Goal: Book appointment/travel/reservation

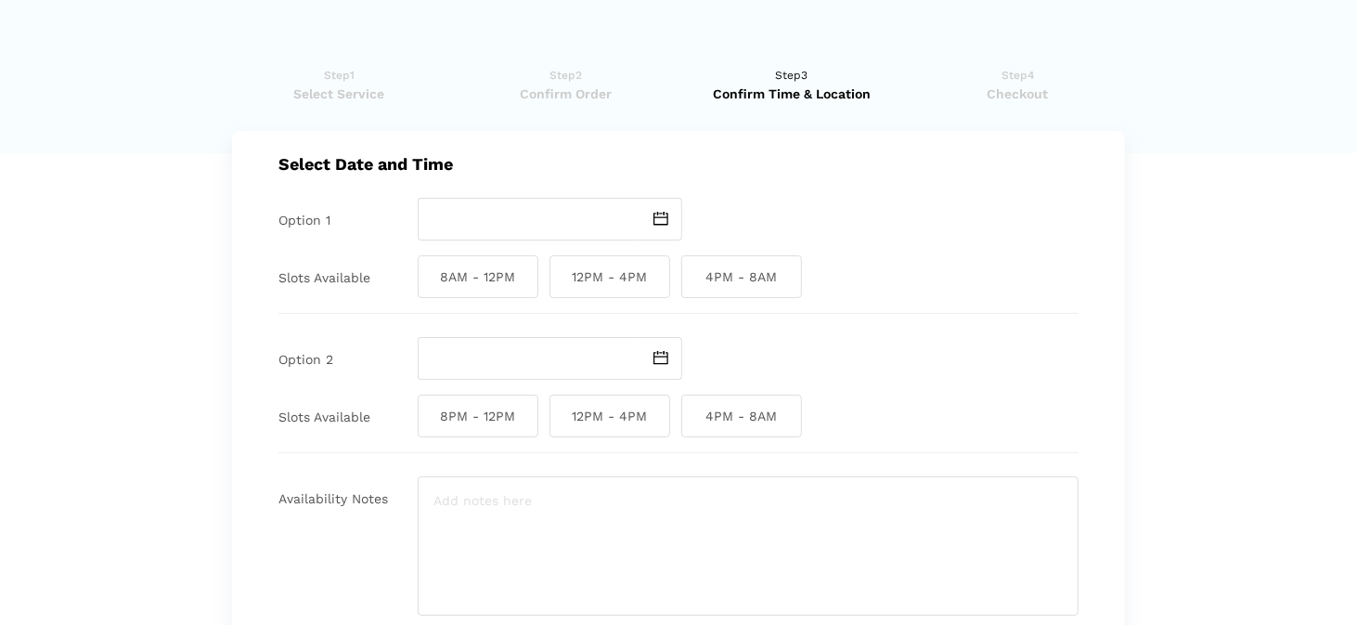
click at [658, 219] on img at bounding box center [660, 219] width 15 height 14
click at [1021, 104] on ul "Step1 Select Service Step2 Confirm Order Step3 Confirm Time & Location Step4 Ch…" at bounding box center [678, 89] width 893 height 84
click at [662, 221] on img at bounding box center [660, 219] width 15 height 14
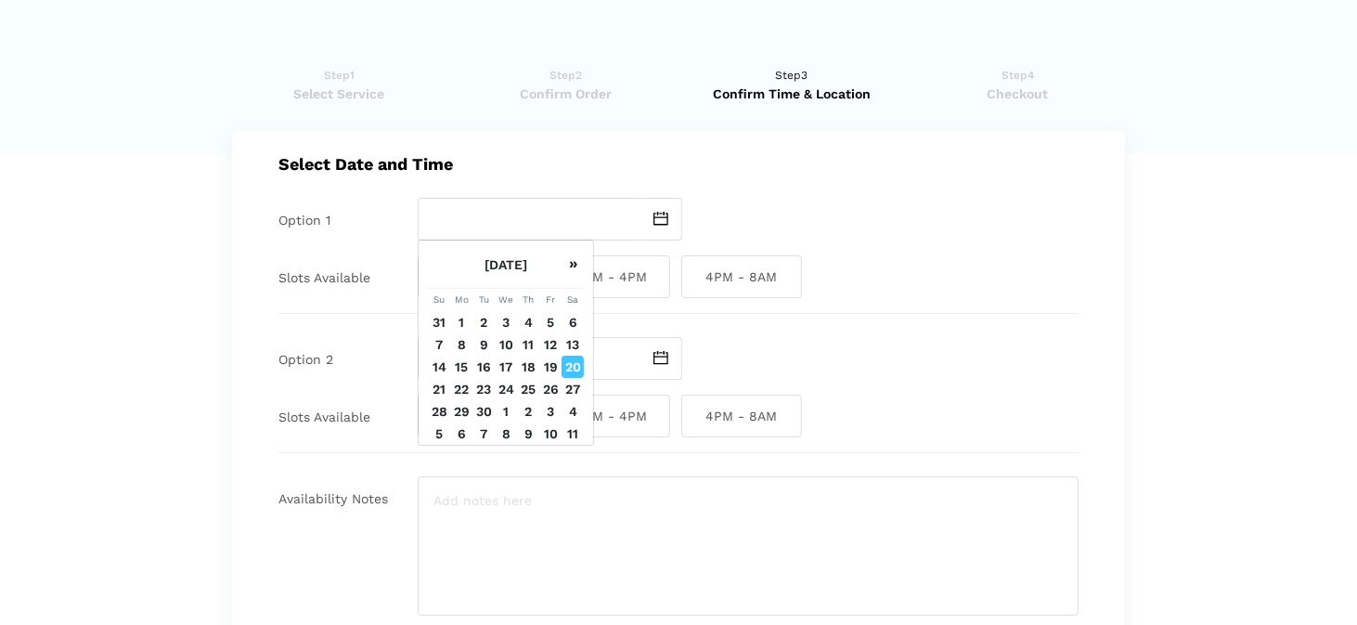
click at [461, 400] on td "22" at bounding box center [461, 389] width 22 height 22
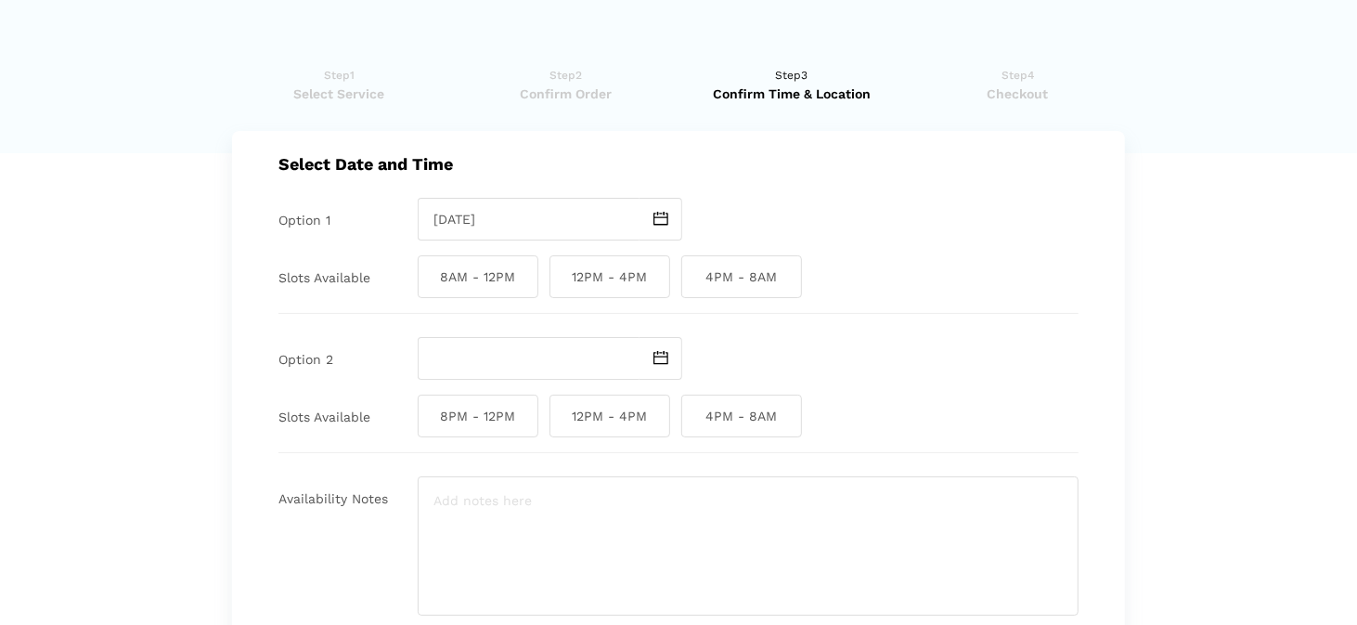
click at [662, 221] on img at bounding box center [660, 219] width 15 height 14
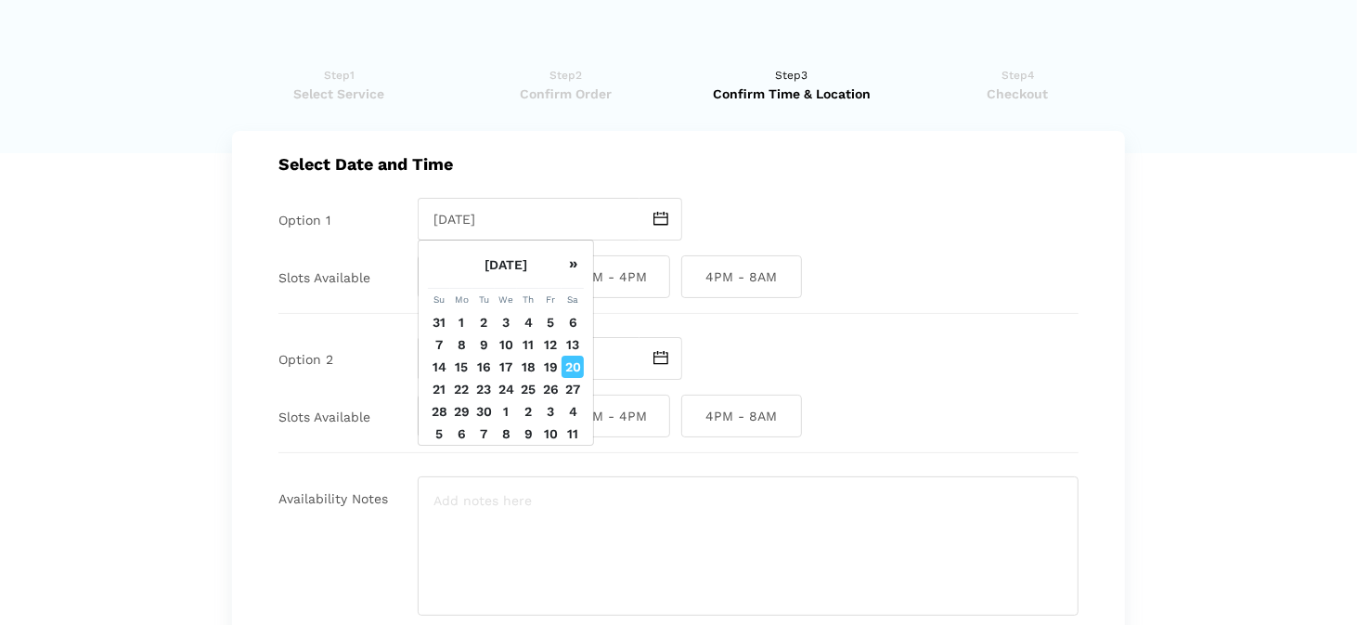
click at [440, 400] on td "21" at bounding box center [439, 389] width 22 height 22
type input "Sunday September 21 2025"
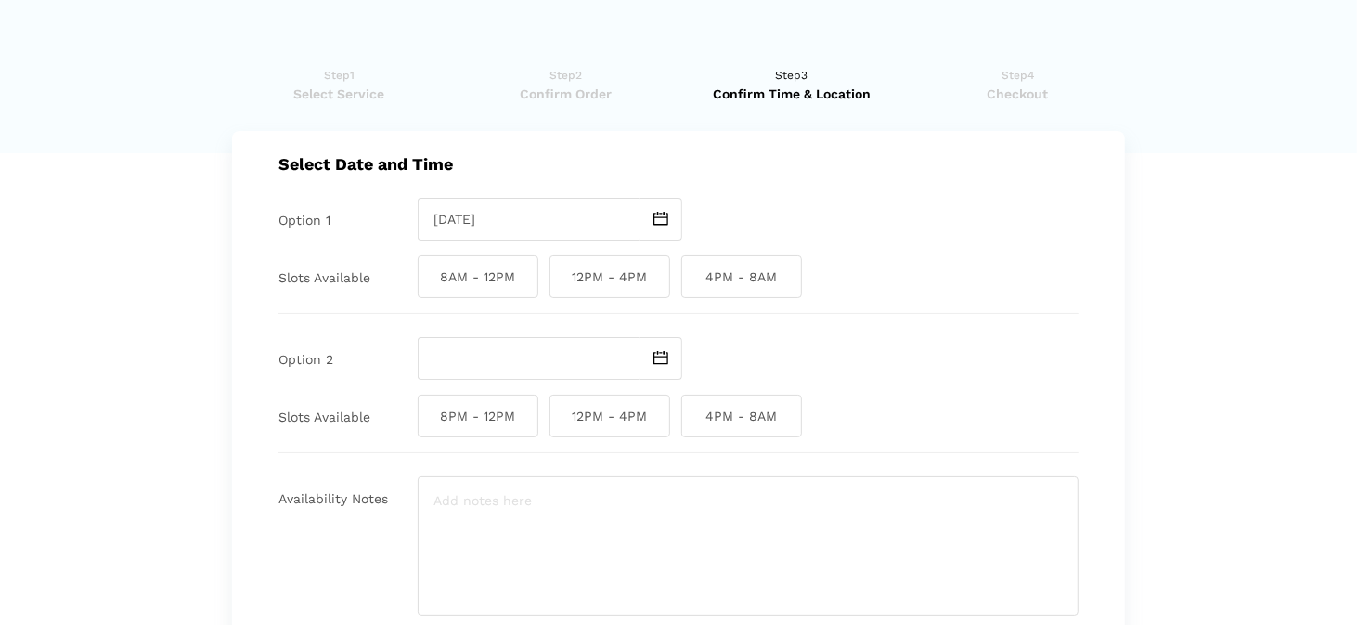
click at [644, 276] on span "12PM - 4PM" at bounding box center [610, 276] width 121 height 43
click at [562, 276] on input "12PM - 4PM" at bounding box center [556, 276] width 12 height 43
checkbox input "true"
click at [659, 355] on img at bounding box center [660, 358] width 15 height 14
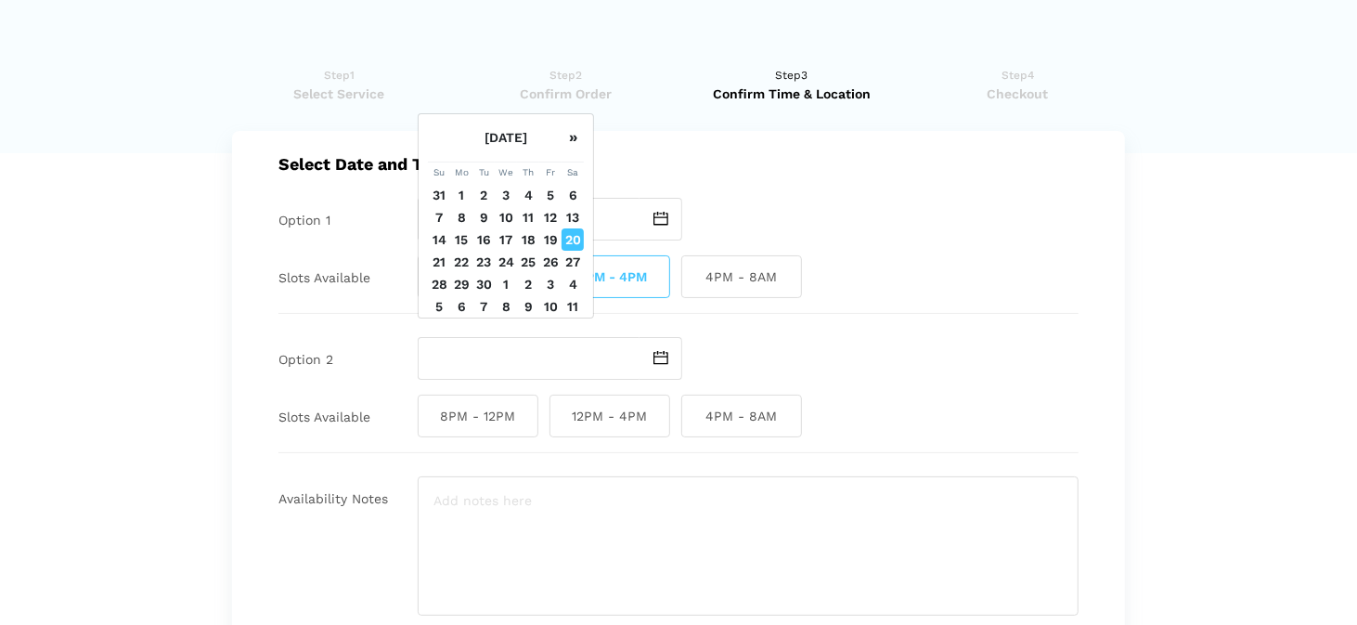
click at [464, 273] on td "22" at bounding box center [461, 262] width 22 height 22
type input "Monday September 22 2025"
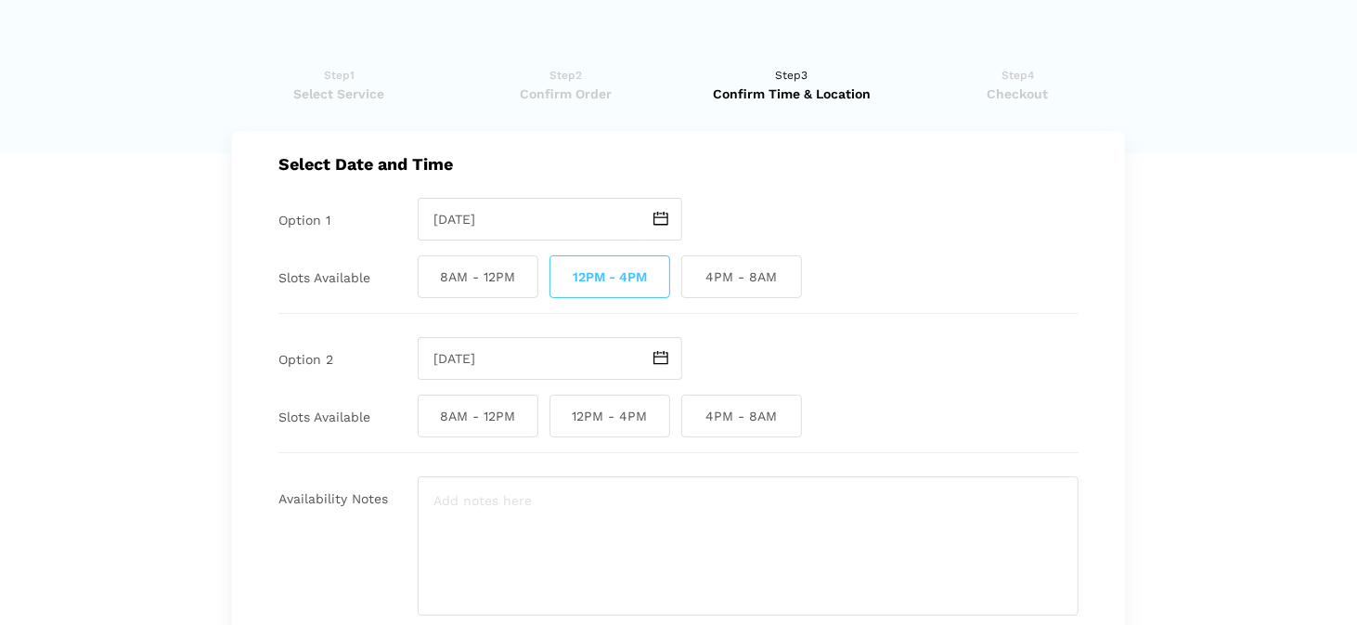
click at [727, 416] on span "4PM - 8AM" at bounding box center [741, 416] width 121 height 43
click at [693, 416] on input "4PM - 8AM" at bounding box center [687, 416] width 12 height 43
checkbox input "true"
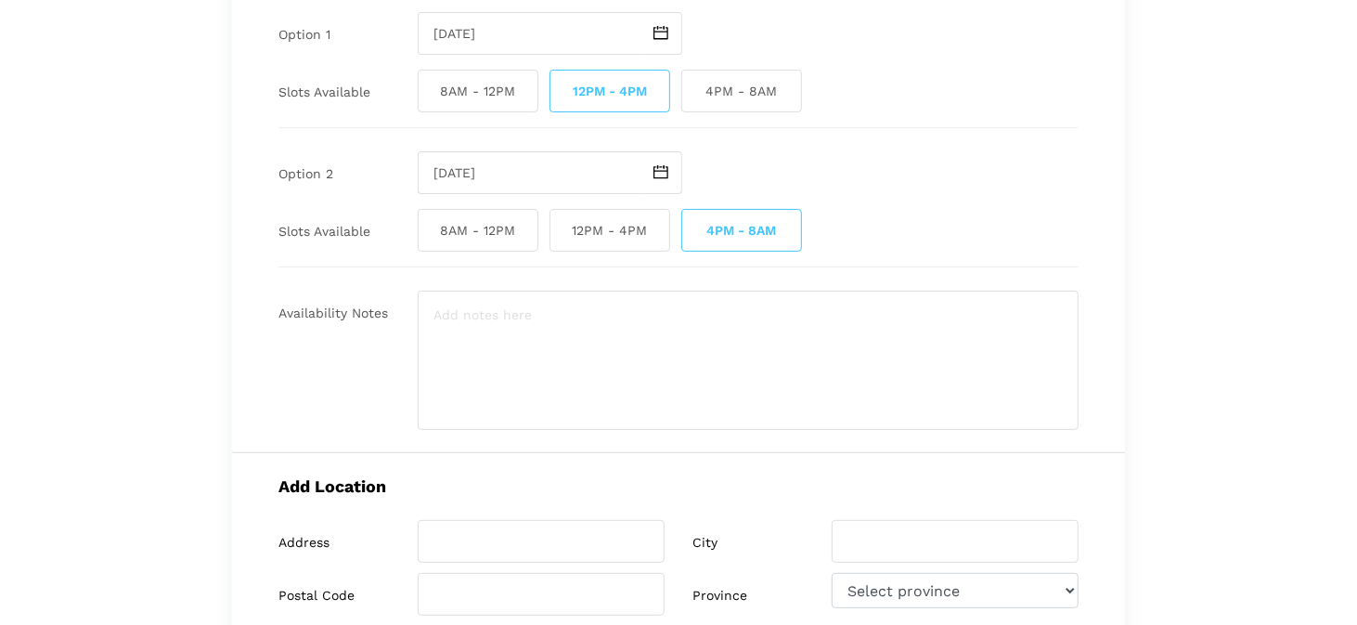
scroll to position [371, 0]
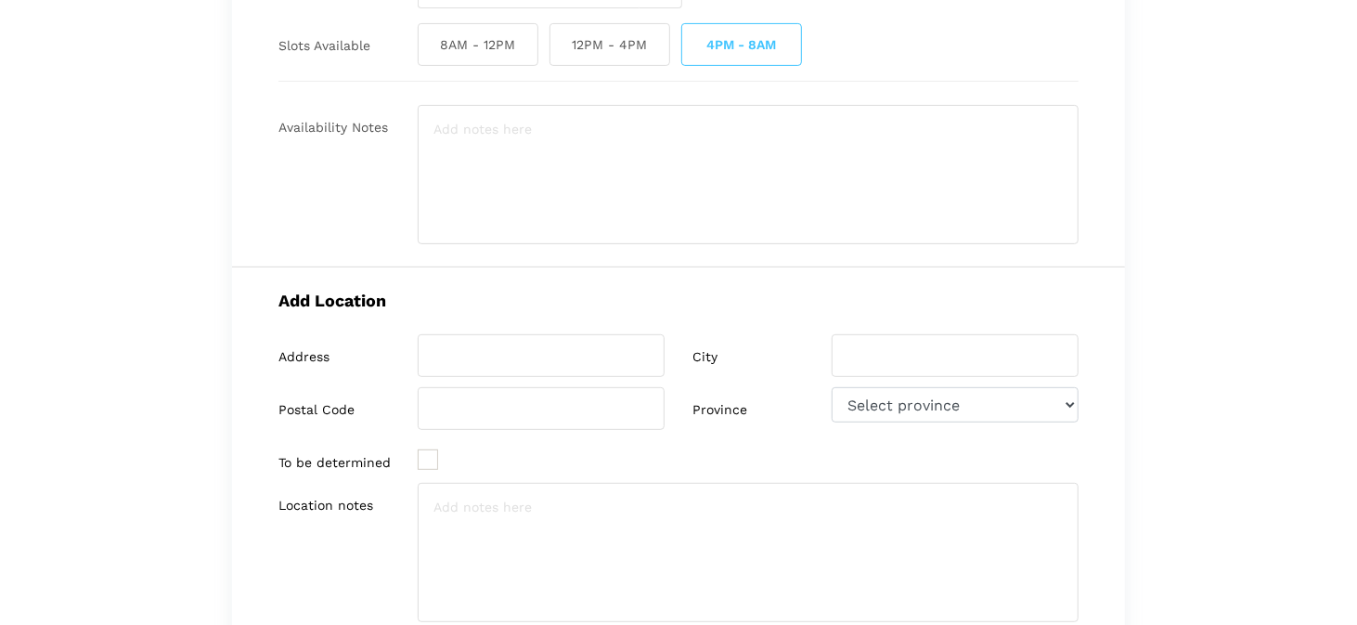
click at [1299, 409] on lik "Have you used instaMek service before? No, I am a new customer Yes, I am a retu…" at bounding box center [678, 316] width 1357 height 1280
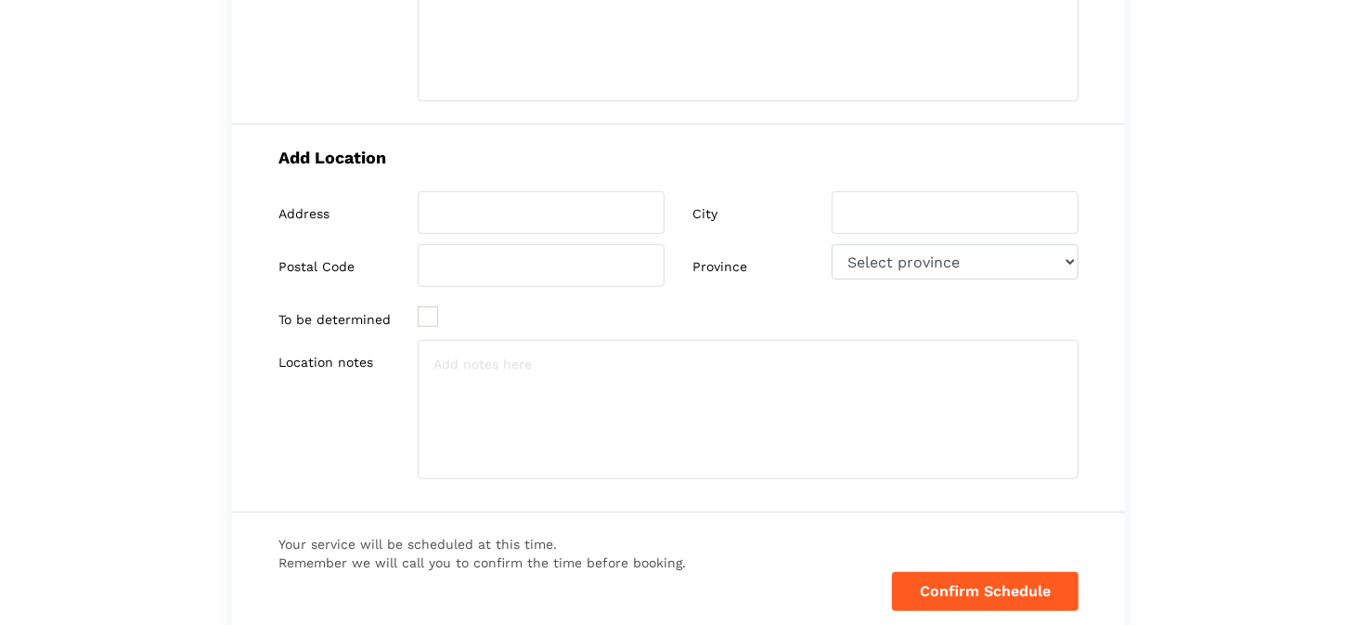
scroll to position [329, 0]
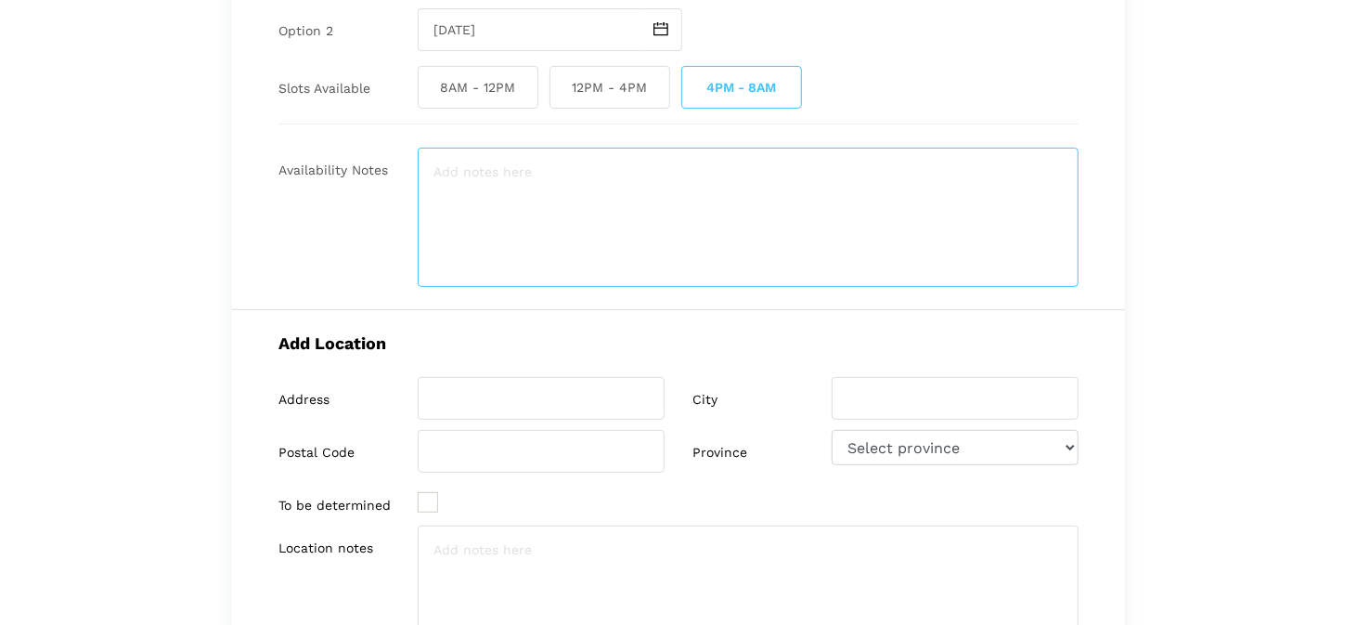
paste textarea "2011 Ford F-150 FX 43.5 liter Cylinder #5 misfiring, new plugs new coil you inj…"
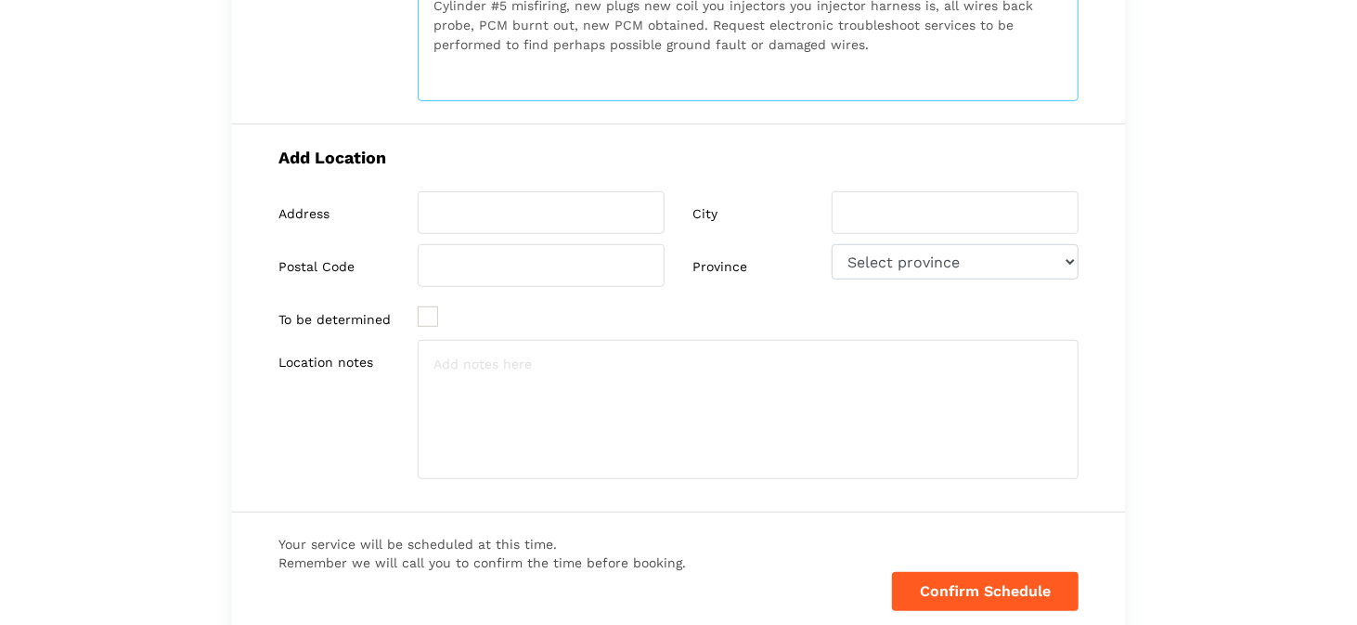
scroll to position [0, 0]
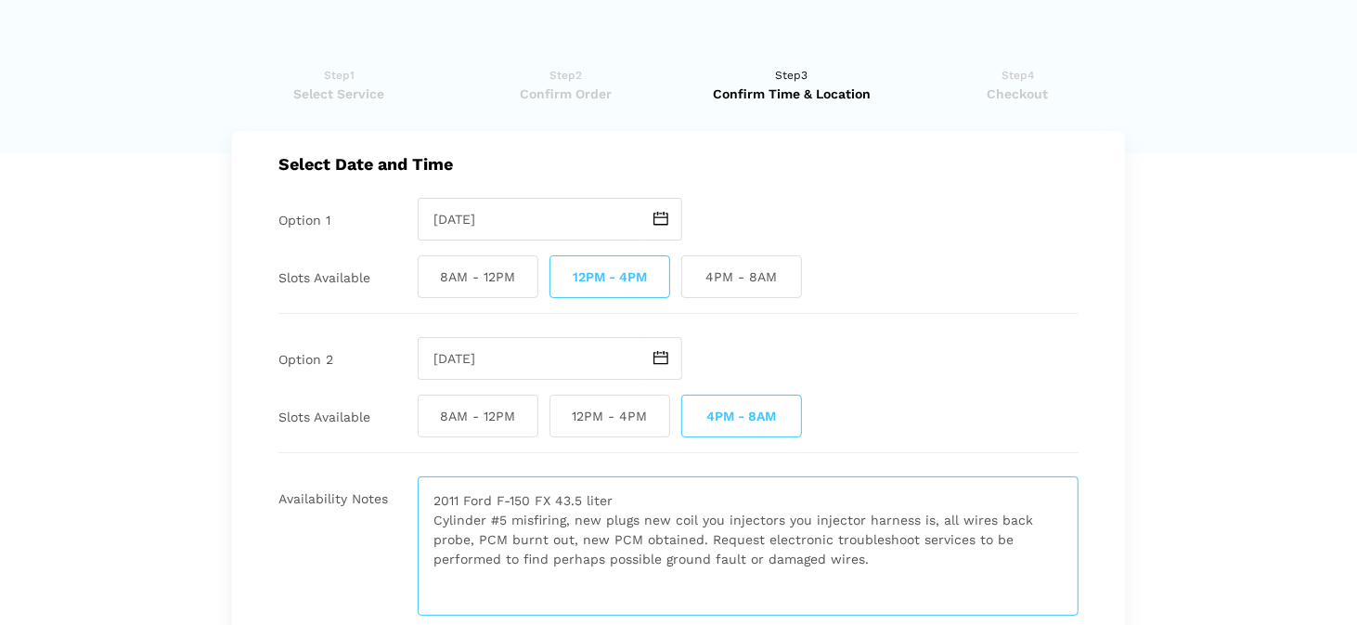
type textarea "2011 Ford F-150 FX 43.5 liter Cylinder #5 misfiring, new plugs new coil you inj…"
